Goal: Find specific page/section: Find specific page/section

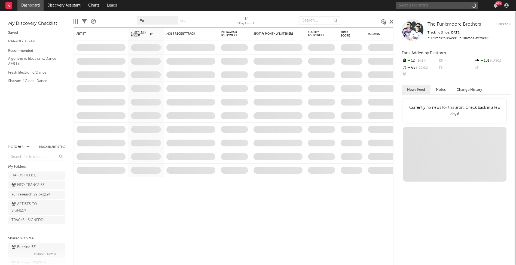
click at [435, 7] on input "text" at bounding box center [437, 5] width 82 height 7
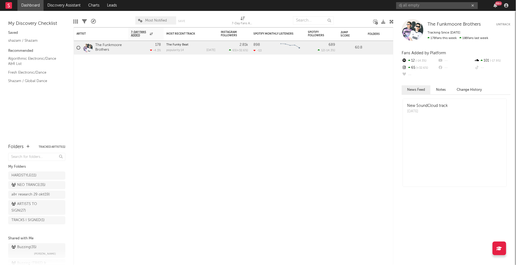
click at [429, 1] on div "dj all empty 99 +" at bounding box center [453, 5] width 114 height 11
click at [426, 6] on input "dj all empty" at bounding box center [437, 5] width 82 height 7
click at [430, 5] on input "dj all empty" at bounding box center [437, 5] width 82 height 7
type input "all empty"
click at [283, 97] on div "Artist Notifications 7-Day Fans Added WoW % Change Most Recent Track Popularity…" at bounding box center [234, 145] width 320 height 237
